Goal: Check status: Check status

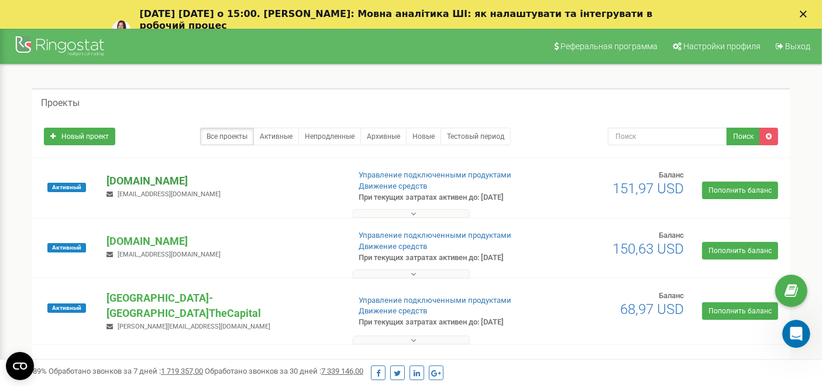
click at [140, 181] on p "[DOMAIN_NAME]" at bounding box center [222, 180] width 233 height 15
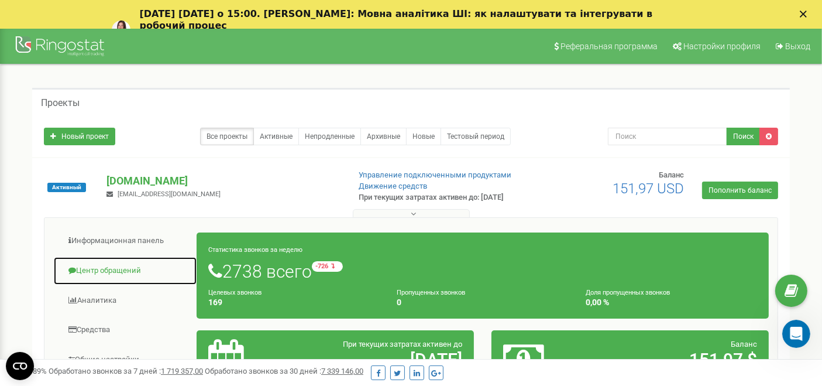
click at [101, 267] on link "Центр обращений" at bounding box center [125, 270] width 144 height 29
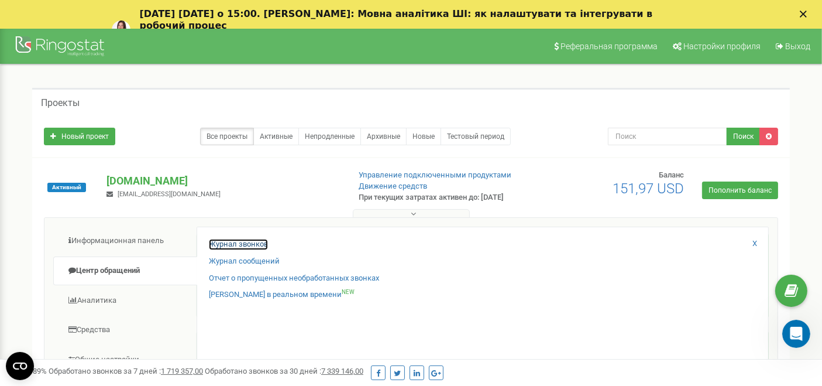
click at [248, 239] on link "Журнал звонков" at bounding box center [238, 244] width 59 height 11
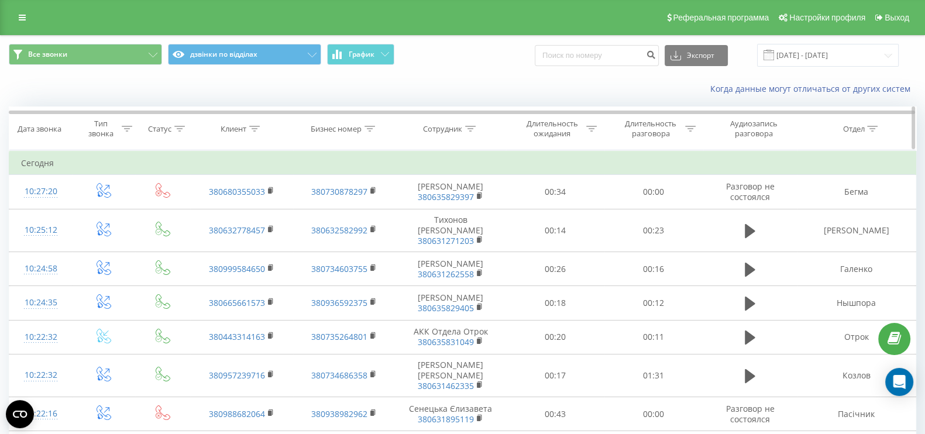
click at [256, 127] on icon at bounding box center [254, 129] width 11 height 6
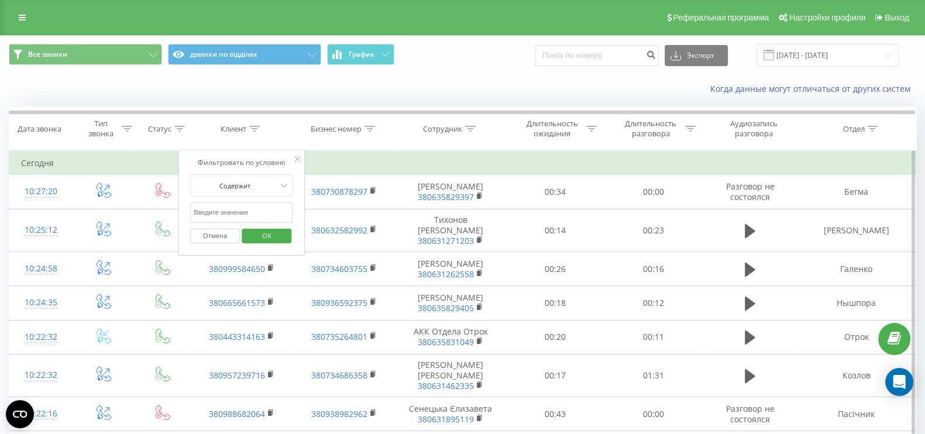
click at [257, 205] on input "text" at bounding box center [241, 212] width 103 height 20
paste input "067 658 7944"
click at [221, 209] on input "067 658 7944" at bounding box center [241, 212] width 103 height 20
type input "0676587944"
click button "OK" at bounding box center [267, 236] width 50 height 15
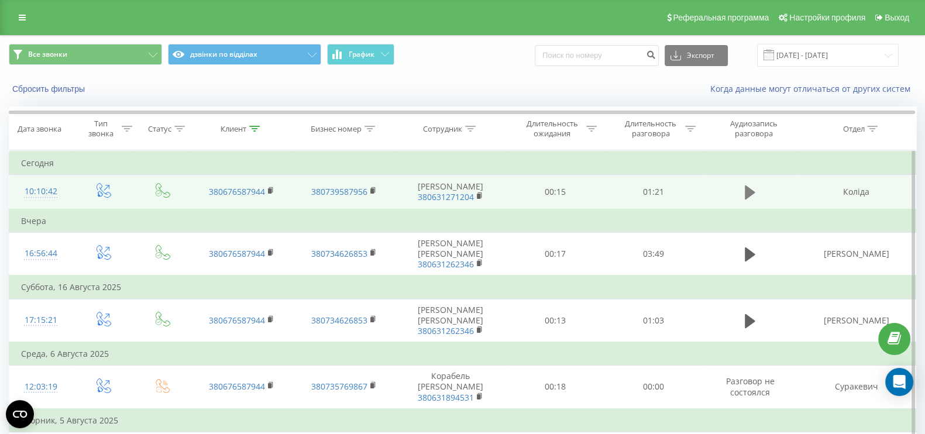
click at [751, 190] on icon at bounding box center [750, 192] width 11 height 14
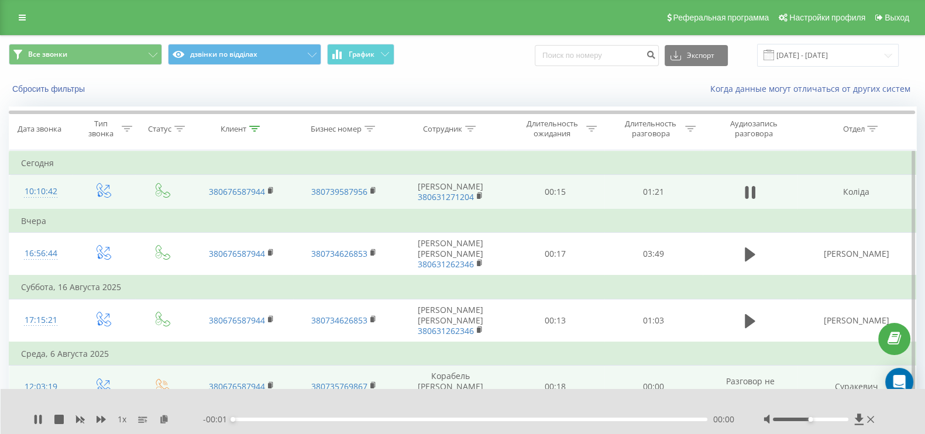
scroll to position [73, 0]
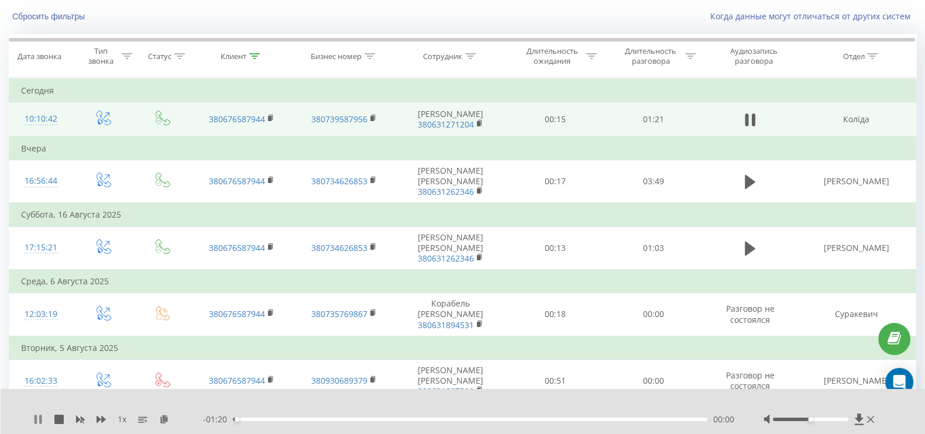
click at [36, 418] on icon at bounding box center [36, 419] width 2 height 9
click at [161, 421] on icon at bounding box center [164, 419] width 10 height 8
